Goal: Use online tool/utility: Utilize a website feature to perform a specific function

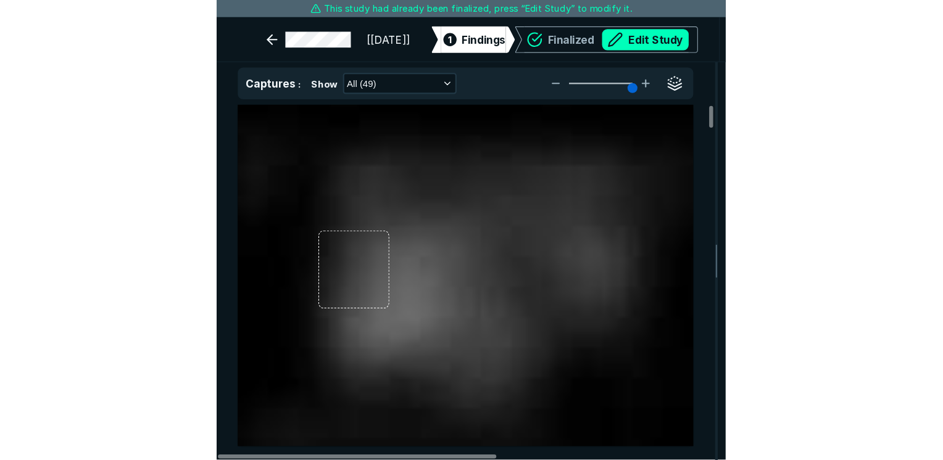
scroll to position [3232, 3726]
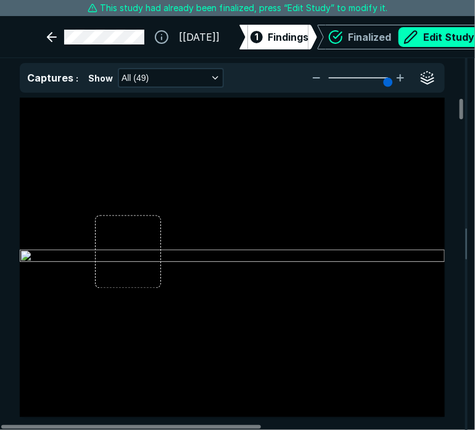
type input "5"
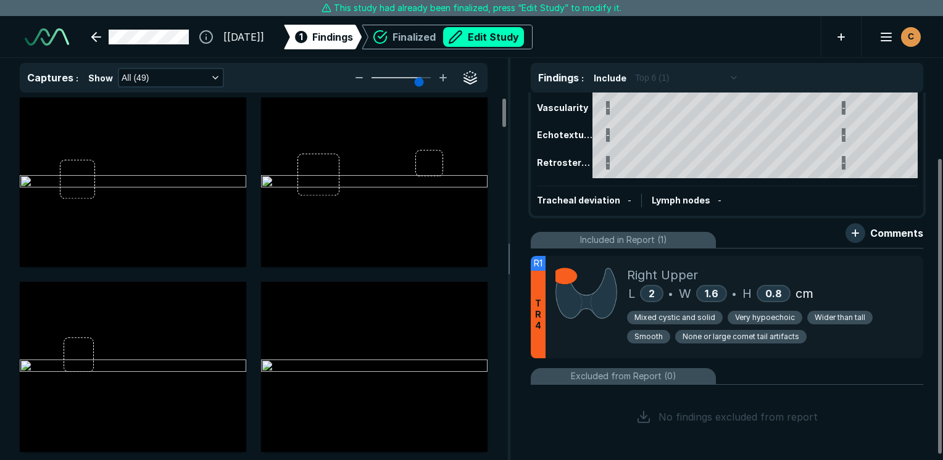
scroll to position [87, 0]
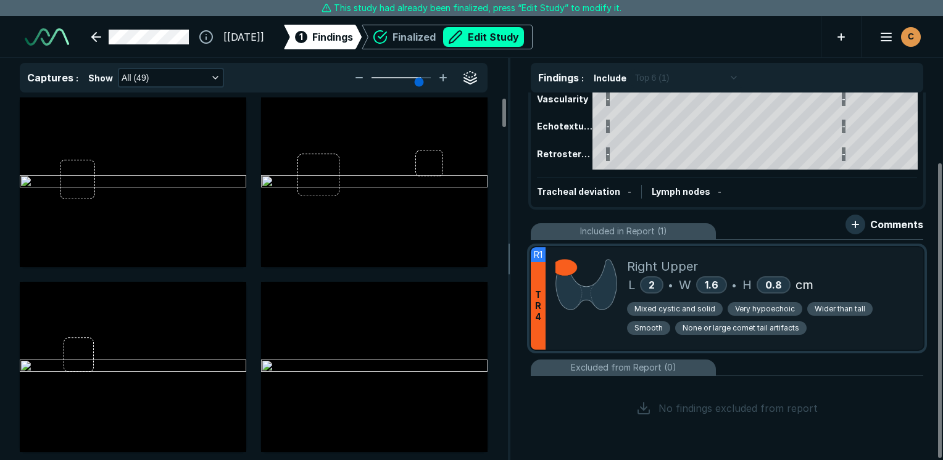
click at [475, 268] on div "Right Upper" at bounding box center [770, 266] width 286 height 19
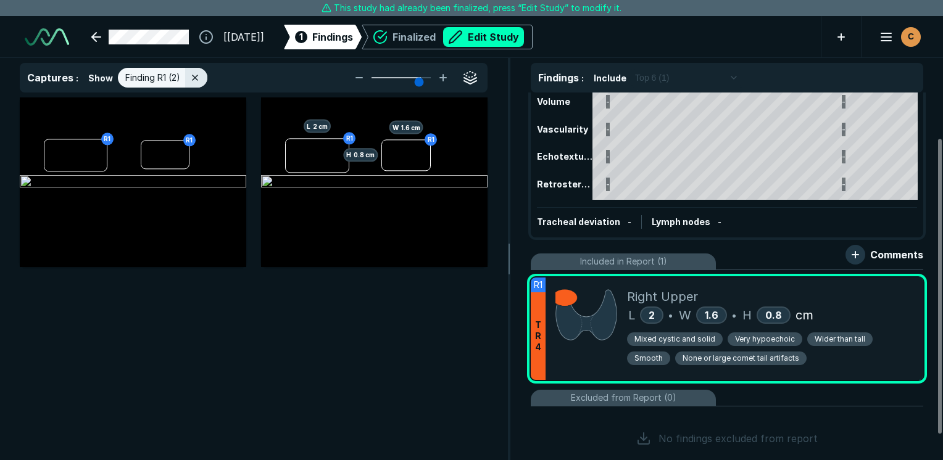
scroll to position [0, 0]
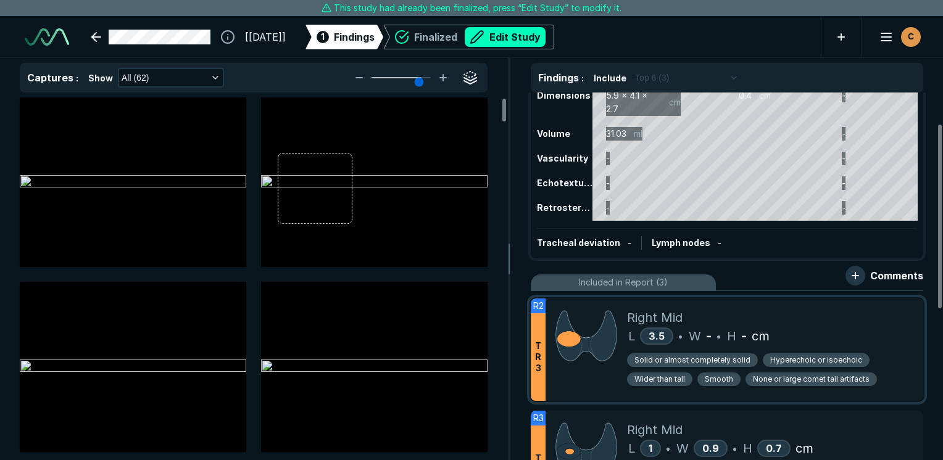
scroll to position [62, 0]
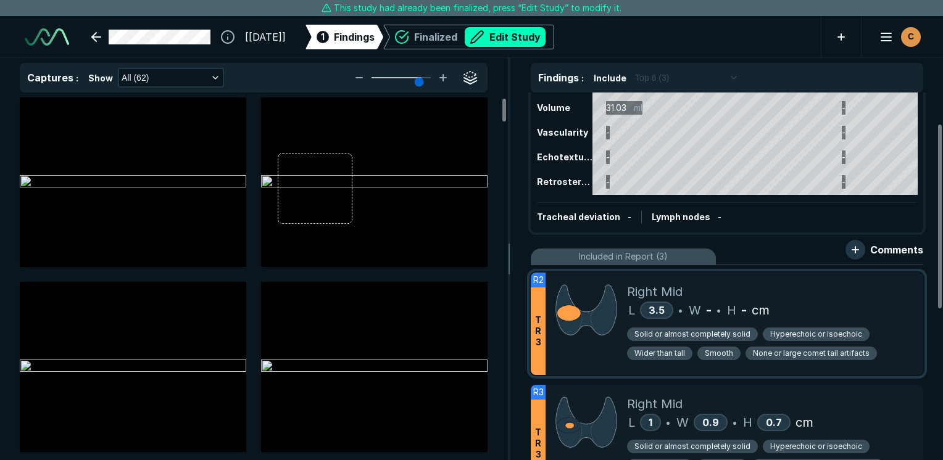
click at [896, 323] on div "Solid or almost completely solid Hyperechoic or isoechoic Wider than tall Smoot…" at bounding box center [770, 343] width 286 height 46
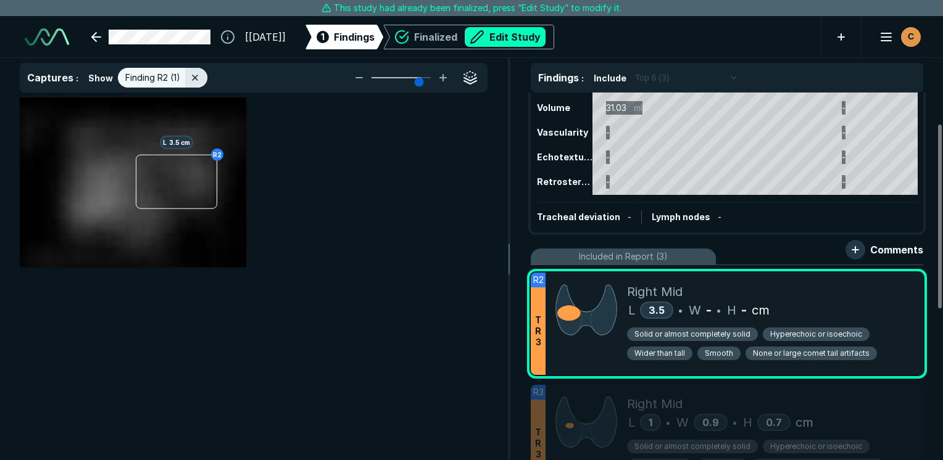
scroll to position [3086, 3672]
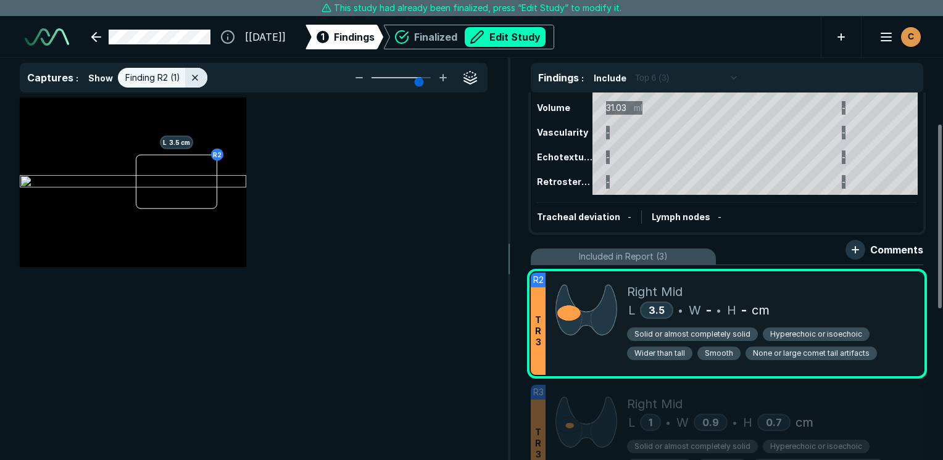
click at [877, 311] on div "L 3.5 • W - • H - cm" at bounding box center [770, 310] width 286 height 19
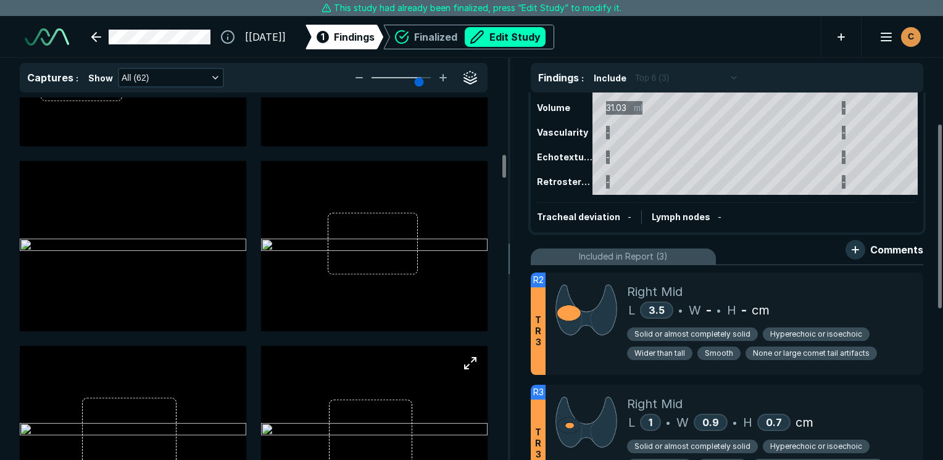
scroll to position [926, 0]
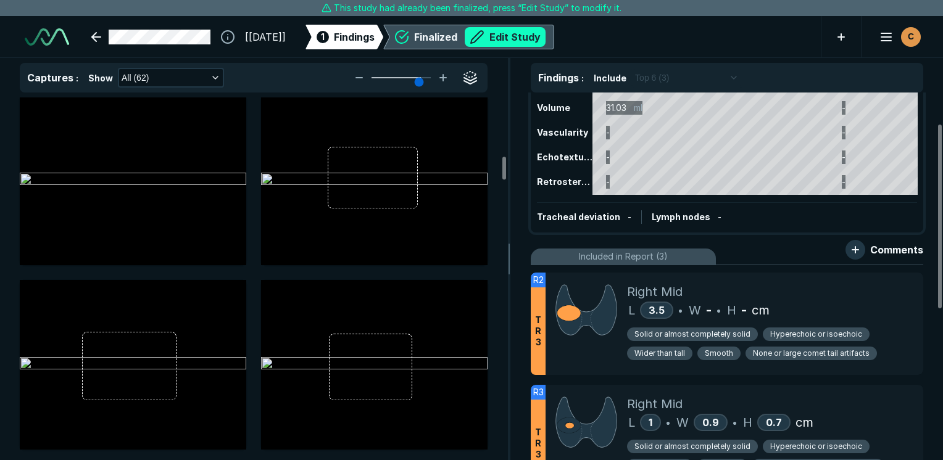
click at [546, 42] on button "Edit Study" at bounding box center [505, 37] width 81 height 20
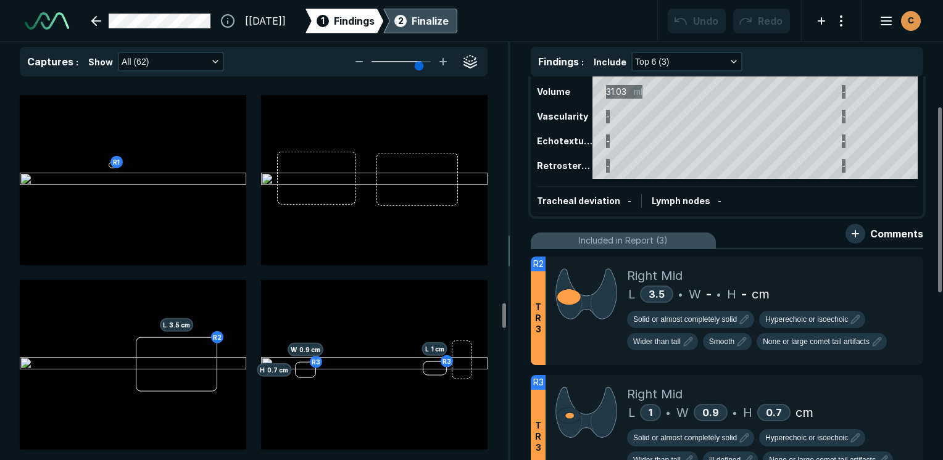
scroll to position [3333, 0]
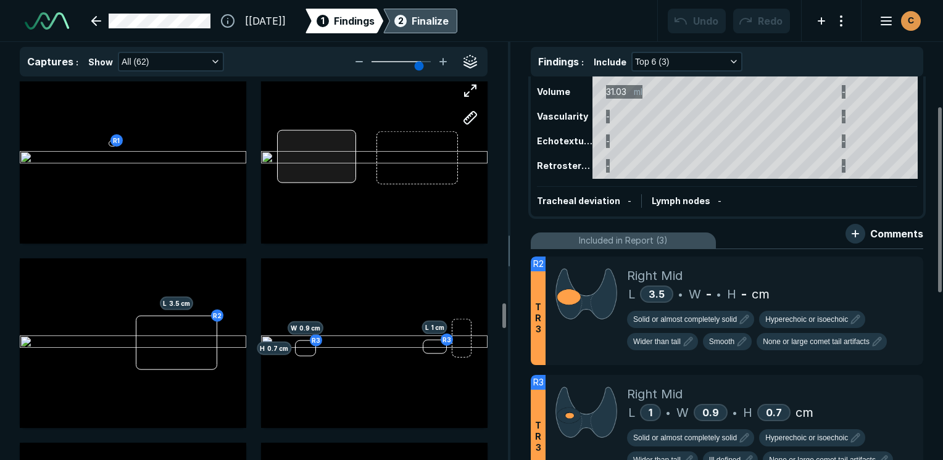
click at [328, 141] on div at bounding box center [316, 156] width 79 height 53
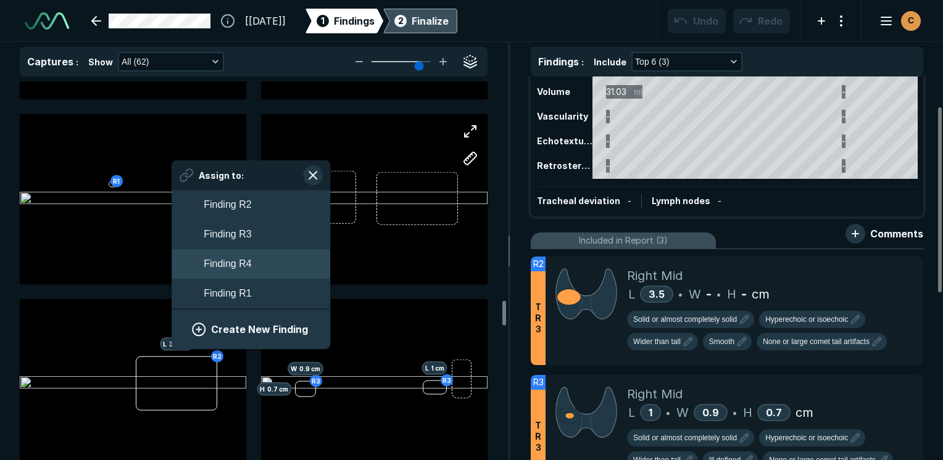
scroll to position [3272, 0]
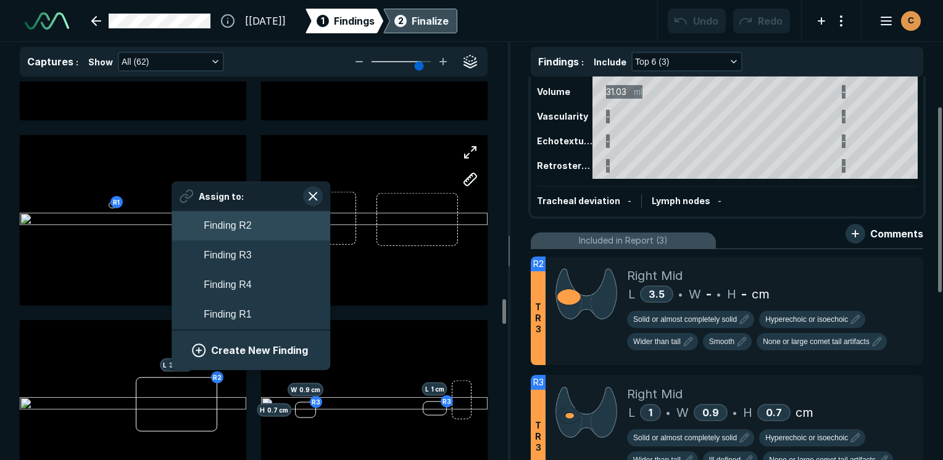
click at [262, 226] on button "Finding R2" at bounding box center [251, 227] width 159 height 30
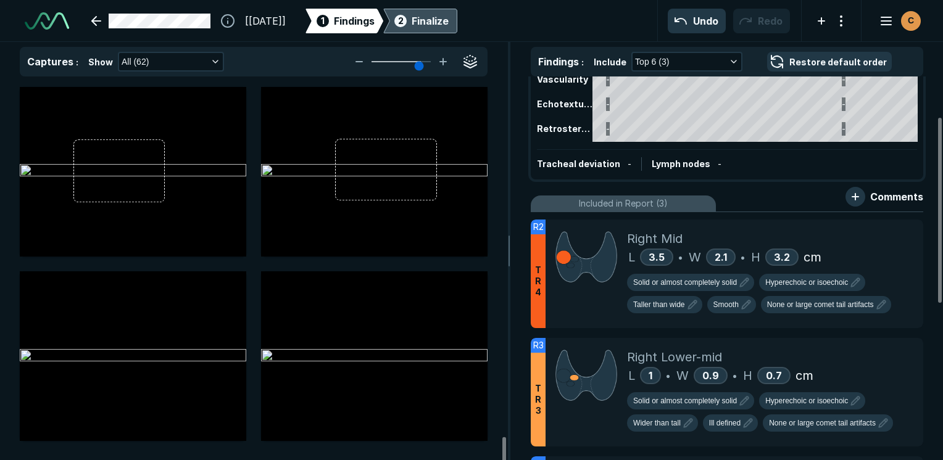
scroll to position [0, 0]
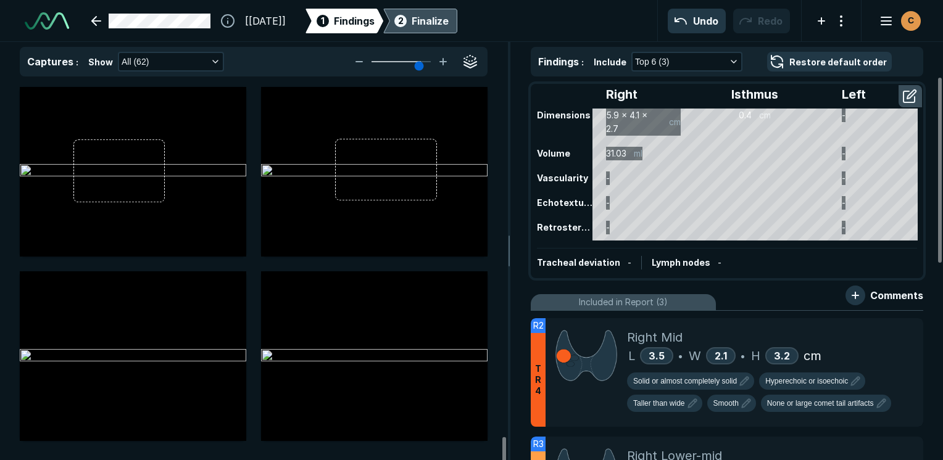
click at [447, 16] on div "Finalize" at bounding box center [430, 21] width 37 height 15
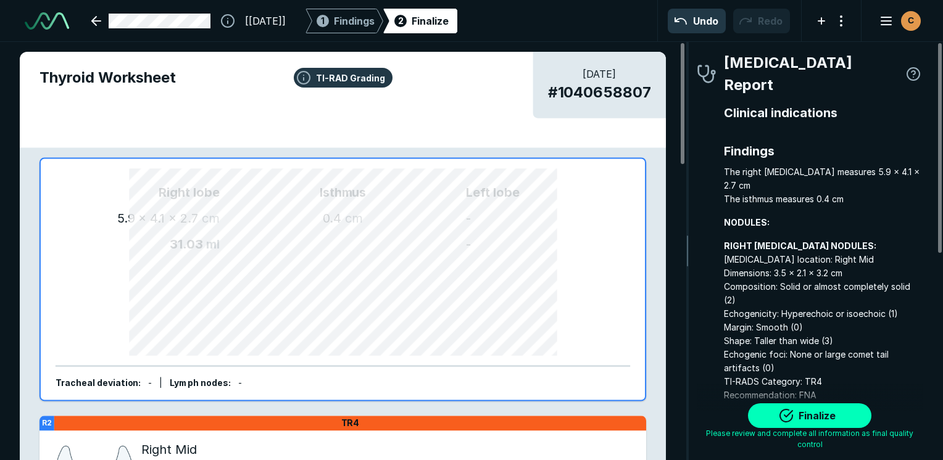
scroll to position [3399, 2586]
click at [801, 414] on button "Finalize" at bounding box center [809, 416] width 123 height 25
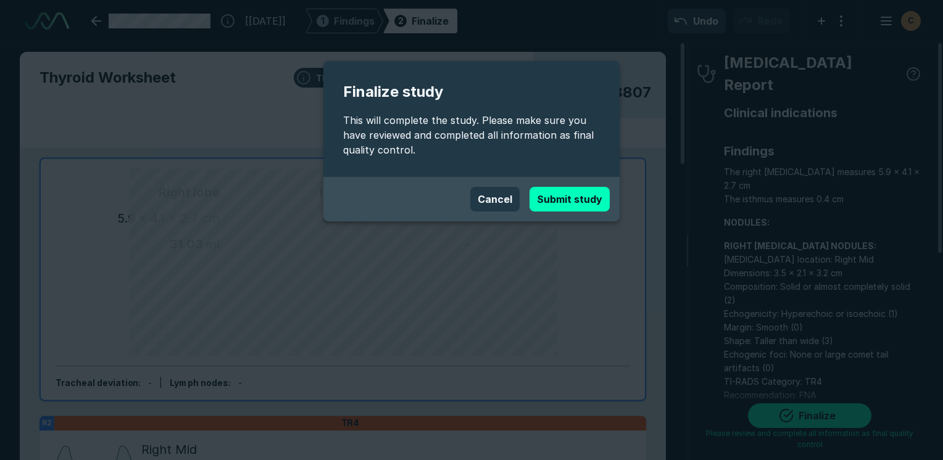
click at [573, 191] on button "Submit study" at bounding box center [570, 199] width 80 height 25
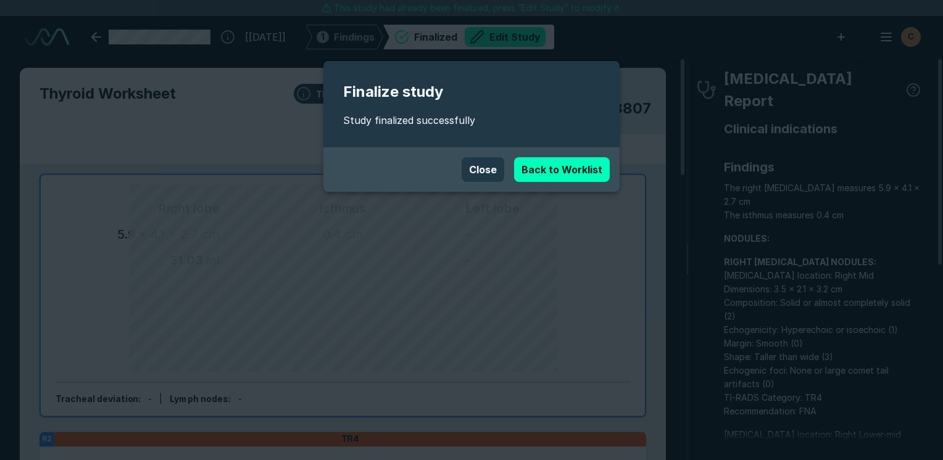
scroll to position [3372, 5830]
click at [500, 163] on button "Close" at bounding box center [483, 169] width 43 height 25
